Goal: Task Accomplishment & Management: Manage account settings

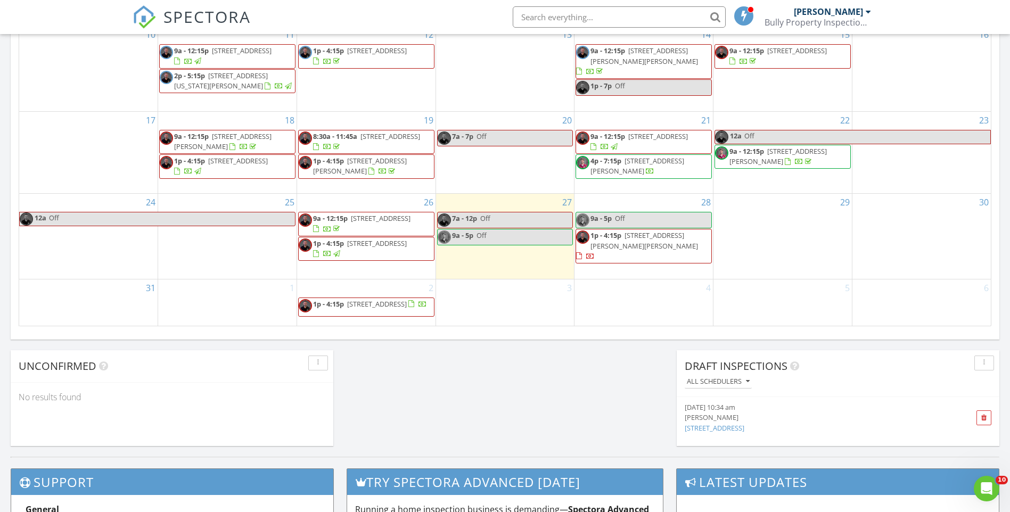
scroll to position [692, 0]
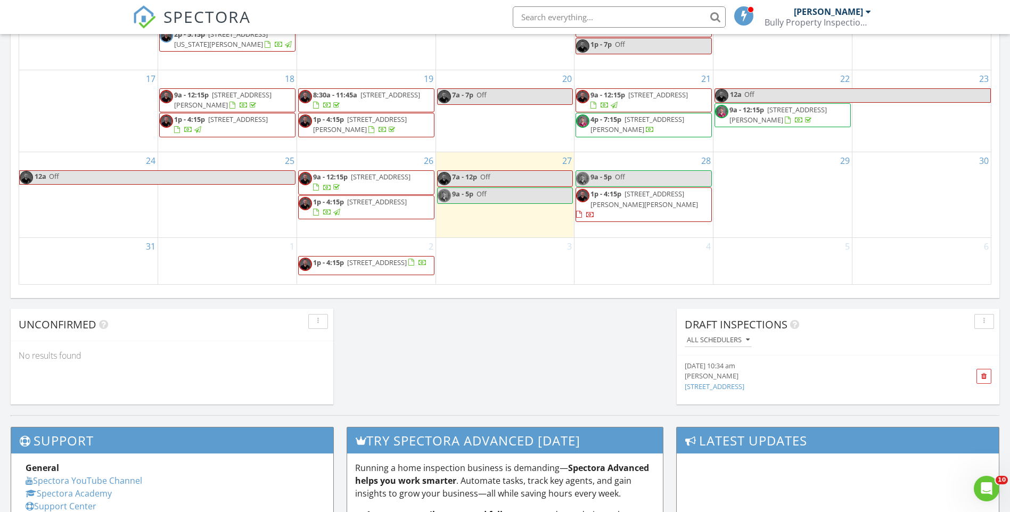
drag, startPoint x: 685, startPoint y: 178, endPoint x: 680, endPoint y: 196, distance: 18.7
click at [680, 196] on span "1p - 4:15p 15237 Teresa Blvd, Hudson 34669" at bounding box center [643, 204] width 135 height 31
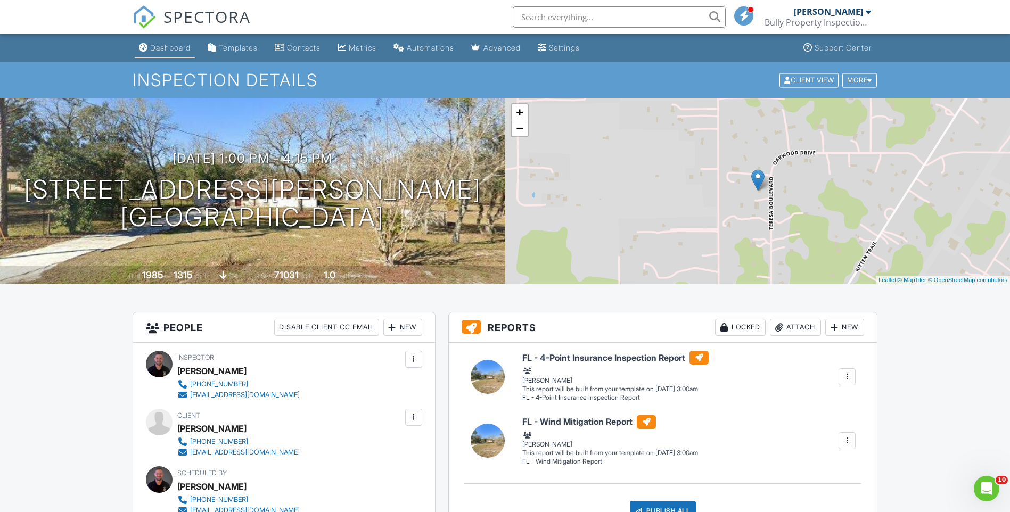
click at [145, 46] on div "Dashboard" at bounding box center [143, 47] width 9 height 9
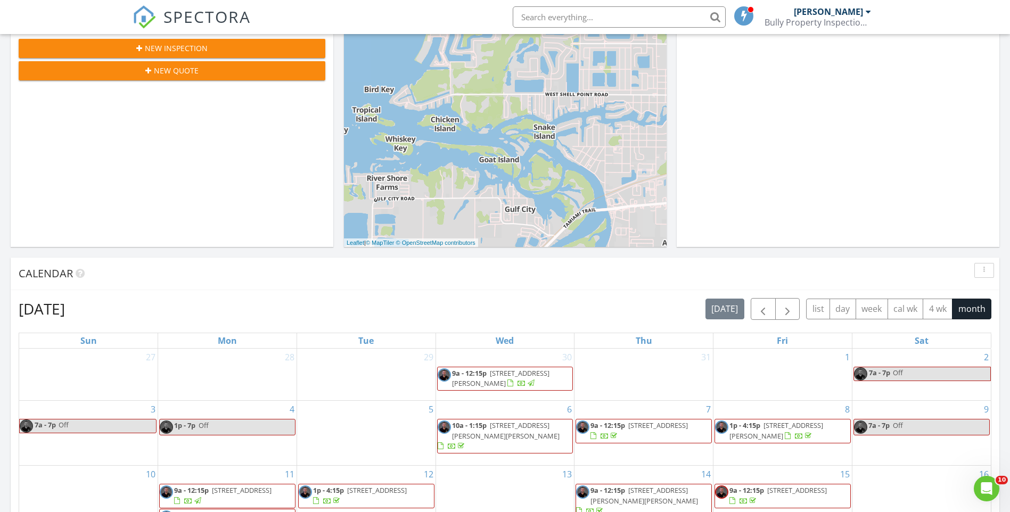
scroll to position [213, 0]
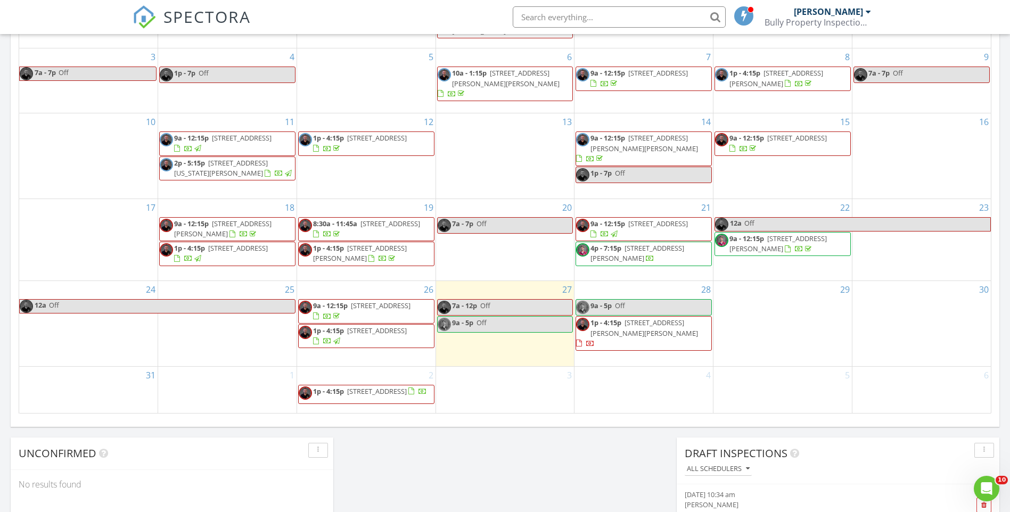
scroll to position [586, 0]
